Goal: Navigation & Orientation: Find specific page/section

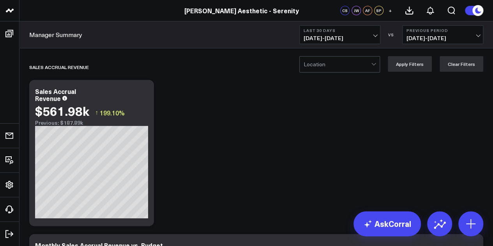
click at [224, 9] on link "[PERSON_NAME] Aesthetic - Serenity" at bounding box center [241, 10] width 115 height 9
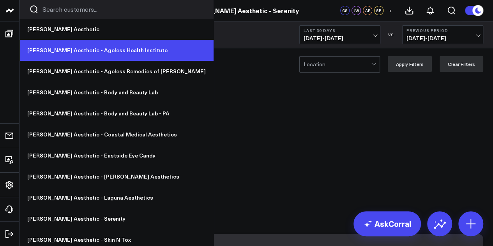
click at [89, 52] on link "[PERSON_NAME] Aesthetic - Ageless Health Institute" at bounding box center [116, 50] width 194 height 21
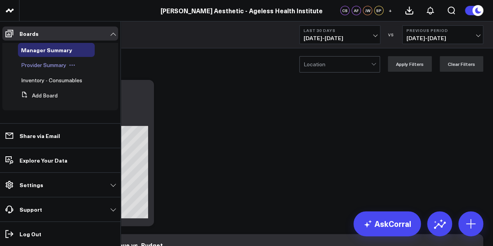
scroll to position [3, 0]
click at [44, 76] on span "Inventory - Consumables" at bounding box center [51, 79] width 61 height 7
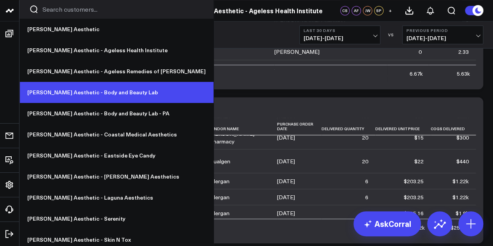
scroll to position [25, 0]
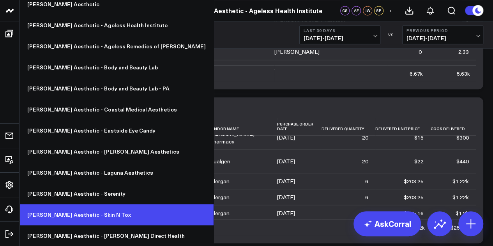
click at [76, 206] on link "[PERSON_NAME] Aesthetic - Skin N Tox" at bounding box center [116, 214] width 194 height 21
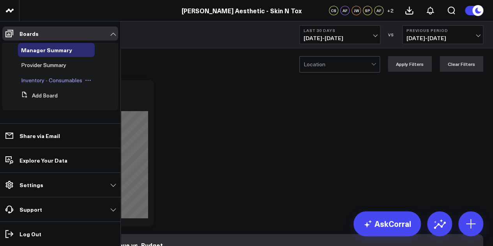
click at [50, 84] on span "Inventory - Consumables" at bounding box center [51, 79] width 61 height 7
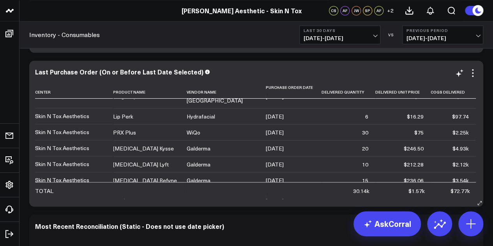
scroll to position [810, 0]
